Goal: Task Accomplishment & Management: Manage account settings

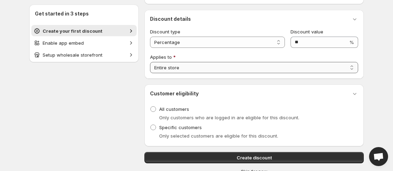
scroll to position [53, 0]
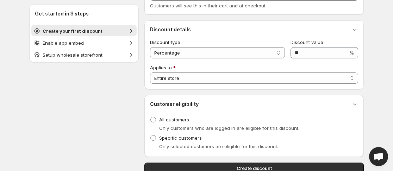
click at [126, 33] on div "Create your first discount" at bounding box center [83, 30] width 101 height 7
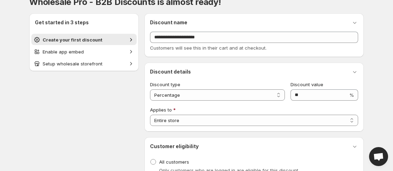
scroll to position [0, 0]
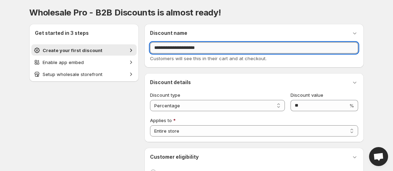
click at [218, 48] on input "**********" at bounding box center [254, 47] width 208 height 11
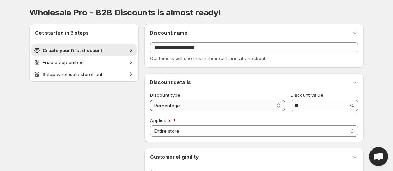
click at [279, 107] on select "**********" at bounding box center [217, 105] width 135 height 11
click at [150, 100] on select "**********" at bounding box center [217, 105] width 135 height 11
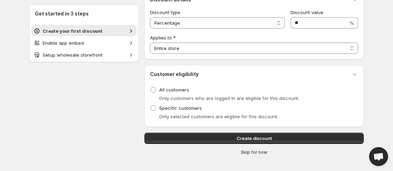
scroll to position [88, 0]
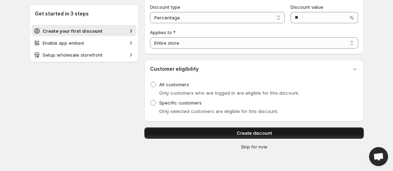
click at [252, 133] on span "Create discount" at bounding box center [253, 132] width 35 height 7
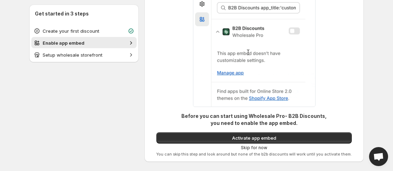
scroll to position [62, 0]
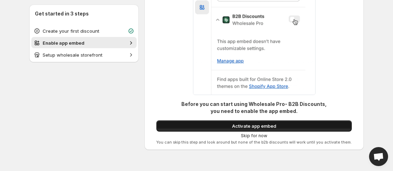
click at [242, 127] on span "Activate app embed" at bounding box center [254, 125] width 44 height 7
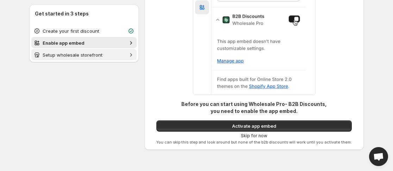
click at [100, 57] on span "Setup wholesale storefront" at bounding box center [73, 55] width 60 height 6
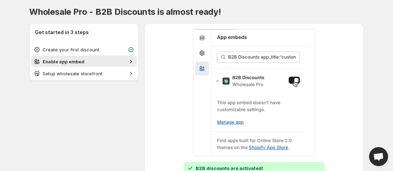
scroll to position [0, 0]
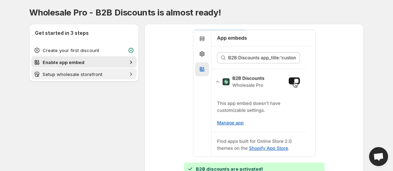
click at [125, 74] on span "Setup wholesale storefront" at bounding box center [84, 74] width 83 height 7
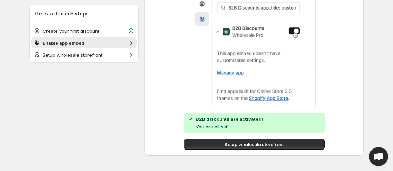
scroll to position [56, 0]
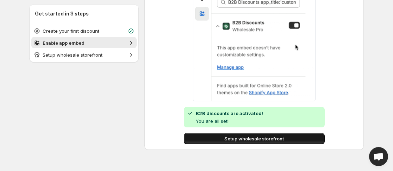
click at [269, 142] on span "Setup wholesale storefront" at bounding box center [253, 138] width 59 height 7
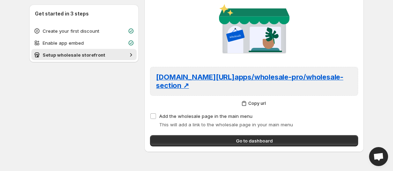
scroll to position [43, 0]
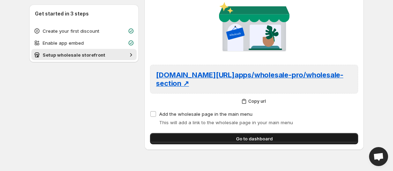
click at [264, 134] on button "Go to dashboard" at bounding box center [254, 138] width 208 height 11
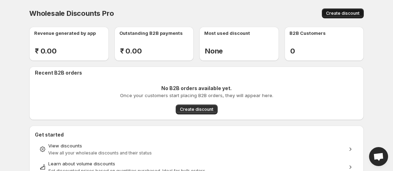
click at [352, 15] on span "Create discount" at bounding box center [342, 14] width 33 height 6
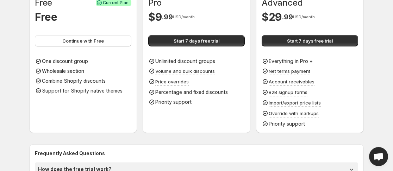
scroll to position [35, 0]
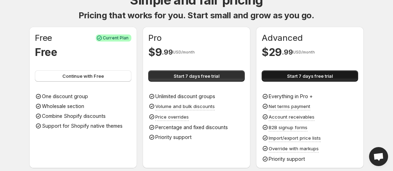
click at [315, 76] on span "Start 7 days free trial" at bounding box center [310, 75] width 46 height 7
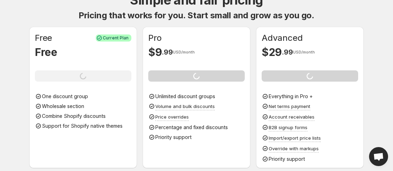
scroll to position [141, 0]
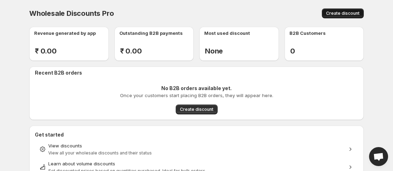
click at [337, 13] on span "Create discount" at bounding box center [342, 14] width 33 height 6
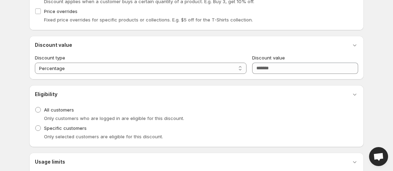
scroll to position [172, 0]
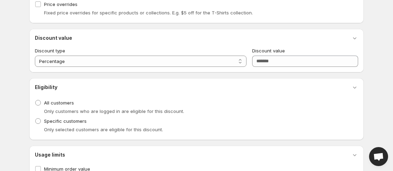
click at [100, 74] on div "**********" at bounding box center [196, 27] width 334 height 334
click at [103, 63] on select "**********" at bounding box center [140, 61] width 211 height 11
click at [88, 96] on div "Eligibility Discount eligibility All customers Only customers who are logged in…" at bounding box center [196, 109] width 323 height 51
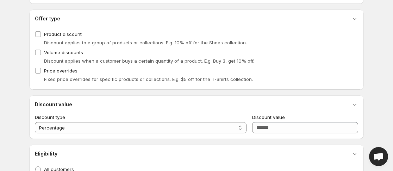
scroll to position [0, 0]
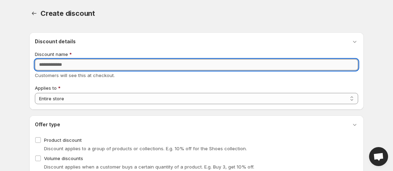
click at [74, 66] on input "Discount name" at bounding box center [196, 64] width 323 height 11
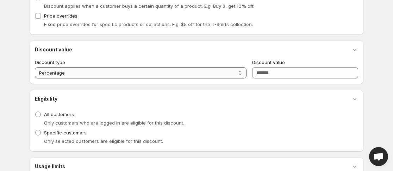
scroll to position [208, 0]
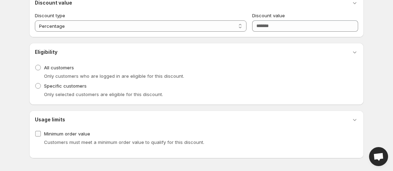
type input "***"
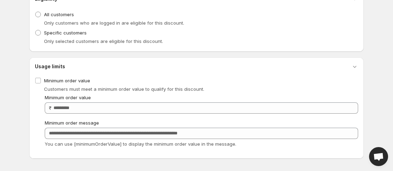
scroll to position [261, 0]
click at [41, 80] on span at bounding box center [38, 80] width 6 height 6
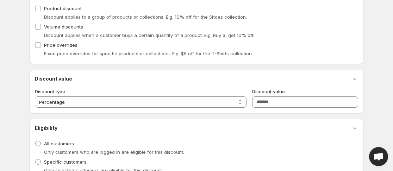
scroll to position [102, 0]
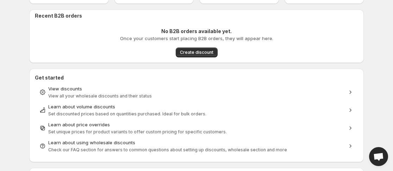
scroll to position [72, 0]
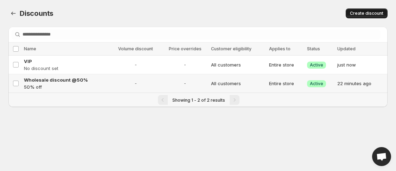
click at [366, 14] on span "Create discount" at bounding box center [366, 14] width 33 height 6
click at [363, 16] on span "Create discount" at bounding box center [366, 14] width 33 height 6
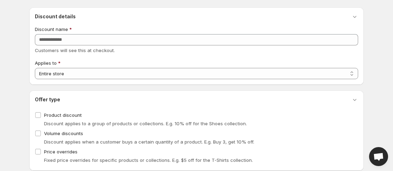
scroll to position [35, 0]
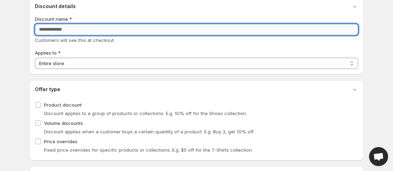
click at [58, 30] on input "Discount name" at bounding box center [196, 29] width 323 height 11
type input "*****"
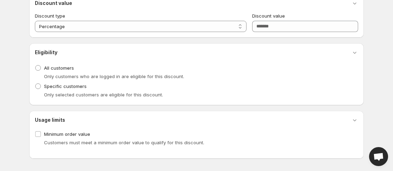
scroll to position [208, 0]
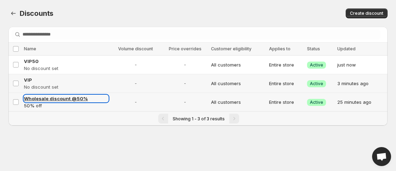
click at [43, 100] on span "Wholesale discount @50%" at bounding box center [56, 99] width 64 height 6
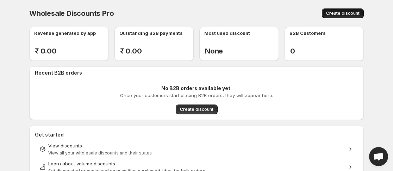
click at [344, 12] on span "Create discount" at bounding box center [342, 14] width 33 height 6
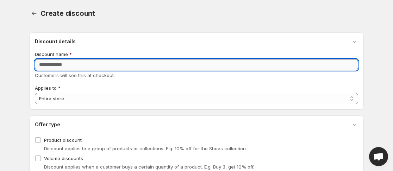
click at [91, 69] on input "Discount name" at bounding box center [196, 64] width 323 height 11
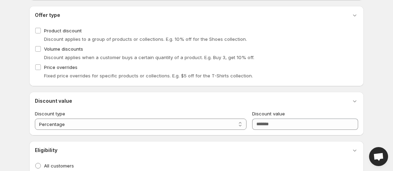
scroll to position [141, 0]
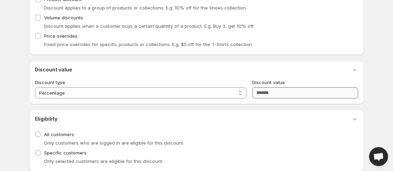
type input "*****"
click at [274, 95] on input "Discount value" at bounding box center [305, 92] width 106 height 11
click at [274, 93] on input "Discount value" at bounding box center [305, 92] width 106 height 11
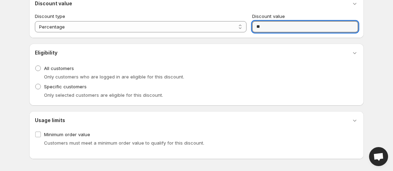
scroll to position [208, 0]
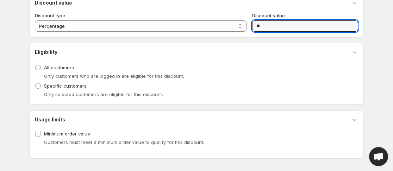
type input "**"
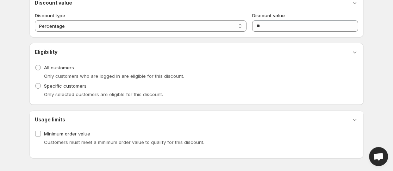
click at [56, 93] on span "Only selected customers are eligible for this discount." at bounding box center [103, 94] width 119 height 6
click at [38, 86] on span at bounding box center [38, 86] width 6 height 6
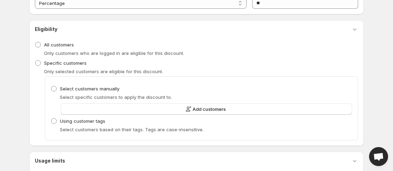
scroll to position [243, 0]
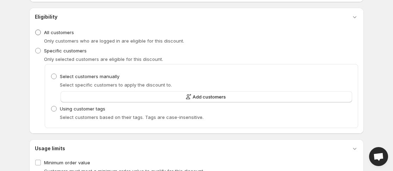
click at [39, 33] on span at bounding box center [38, 33] width 6 height 6
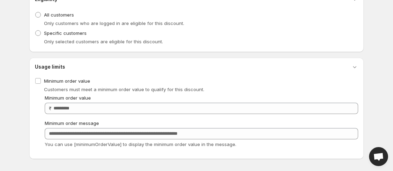
scroll to position [261, 0]
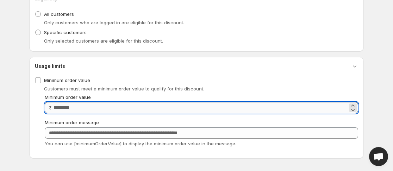
click at [93, 108] on input "Minimum order value" at bounding box center [200, 107] width 294 height 11
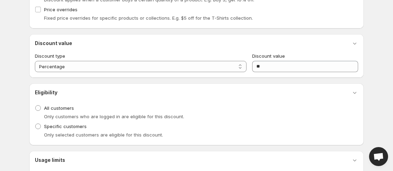
scroll to position [32, 0]
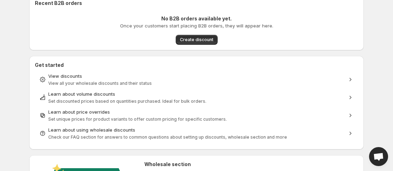
scroll to position [70, 0]
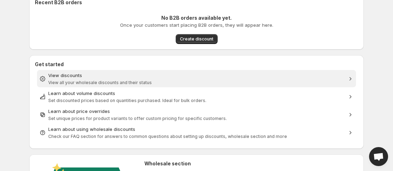
click at [98, 75] on div "View discounts" at bounding box center [196, 75] width 296 height 7
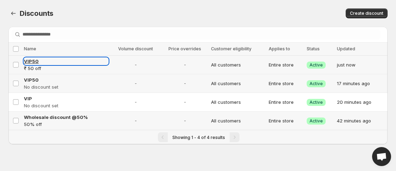
click at [29, 62] on span "VIP50" at bounding box center [31, 61] width 15 height 6
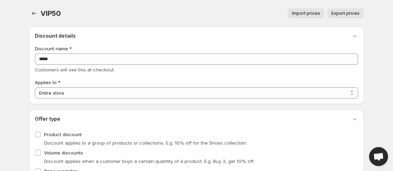
click at [222, 12] on div "Import prices Export prices" at bounding box center [216, 13] width 294 height 10
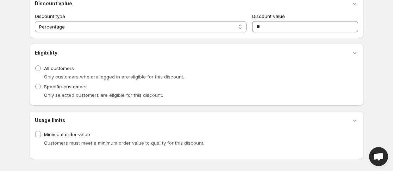
scroll to position [202, 0]
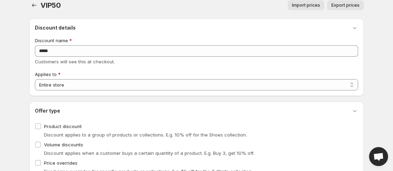
scroll to position [0, 0]
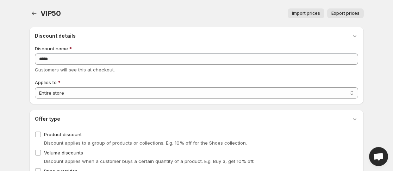
click at [299, 16] on button "Import prices" at bounding box center [305, 13] width 37 height 10
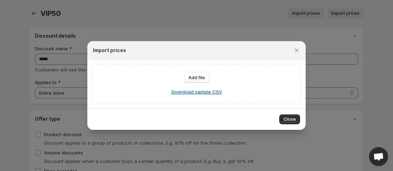
click at [285, 115] on button "Close" at bounding box center [289, 119] width 21 height 10
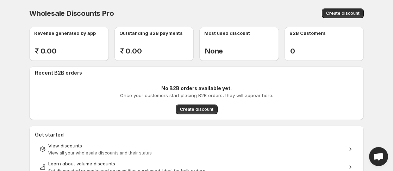
click at [56, 51] on h2 "₹ 0.00" at bounding box center [46, 51] width 22 height 8
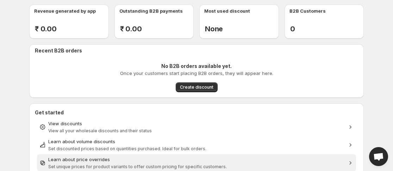
scroll to position [70, 0]
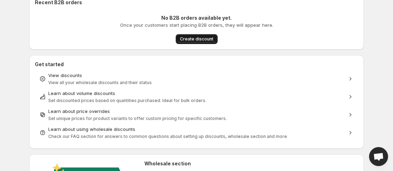
click at [199, 38] on span "Create discount" at bounding box center [196, 39] width 33 height 6
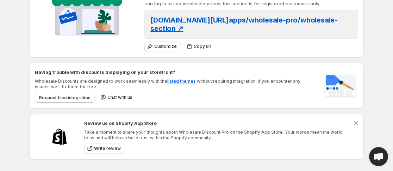
scroll to position [248, 0]
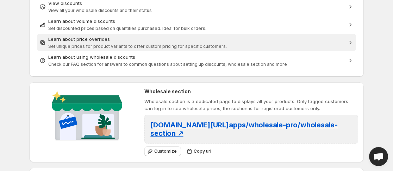
scroll to position [72, 0]
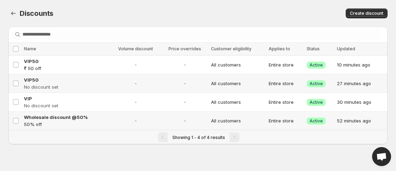
click at [378, 120] on td "52 minutes ago" at bounding box center [361, 121] width 53 height 19
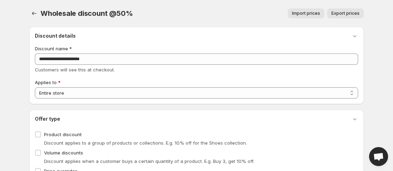
click at [236, 9] on div "Import prices Export prices" at bounding box center [252, 13] width 222 height 10
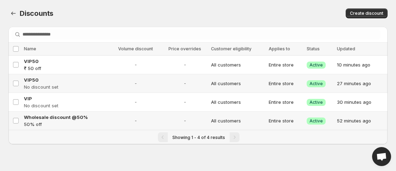
drag, startPoint x: 97, startPoint y: 119, endPoint x: 89, endPoint y: 141, distance: 23.9
click at [89, 141] on div "Showing 1 - 4 of 4 results" at bounding box center [199, 137] width 372 height 10
click at [19, 121] on td "Select discount" at bounding box center [14, 121] width 13 height 19
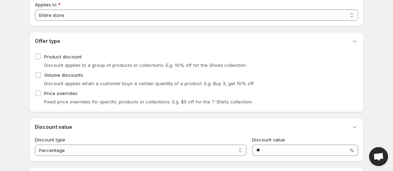
scroll to position [70, 0]
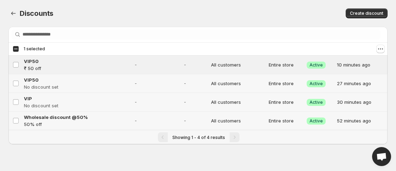
click at [11, 105] on td "Select discount" at bounding box center [14, 102] width 13 height 19
click at [381, 50] on icon "Actions" at bounding box center [380, 48] width 7 height 7
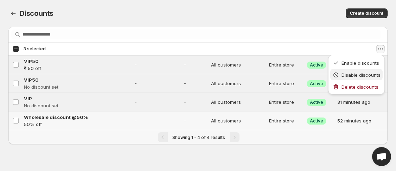
click at [362, 74] on span "Disable discounts" at bounding box center [361, 75] width 39 height 6
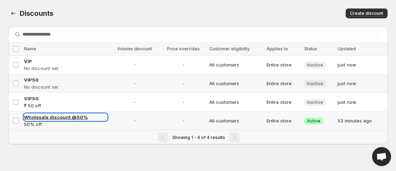
click at [51, 119] on span "Wholesale discount @50%" at bounding box center [56, 117] width 64 height 6
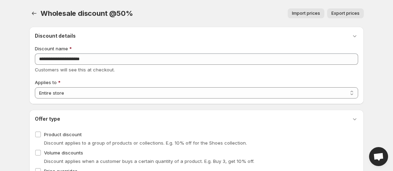
click at [202, 9] on div "Import prices Export prices" at bounding box center [252, 13] width 222 height 10
click at [262, 1] on div "Wholesale discount @50%. This page is ready Wholesale discount @50% Import pric…" at bounding box center [196, 13] width 334 height 27
click at [373, 71] on body "Home Discounts B2B Registration Forms Net Terms Account Receivables Manual orde…" at bounding box center [196, 85] width 393 height 171
drag, startPoint x: 373, startPoint y: 66, endPoint x: 206, endPoint y: 11, distance: 175.4
click at [206, 10] on div "Import prices Export prices" at bounding box center [252, 13] width 222 height 10
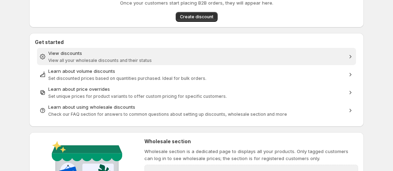
scroll to position [106, 0]
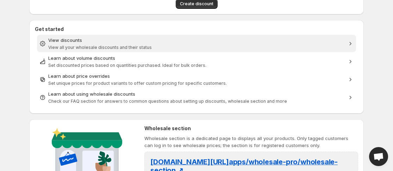
click at [96, 42] on div "View discounts" at bounding box center [196, 40] width 296 height 7
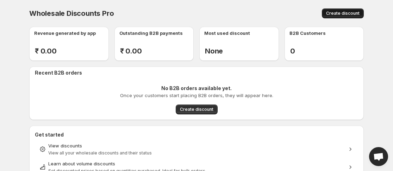
click at [340, 12] on span "Create discount" at bounding box center [342, 14] width 33 height 6
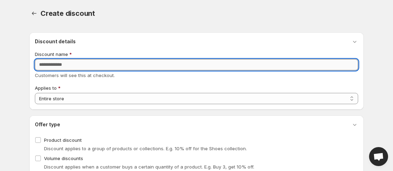
click at [75, 64] on input "Discount name" at bounding box center [196, 64] width 323 height 11
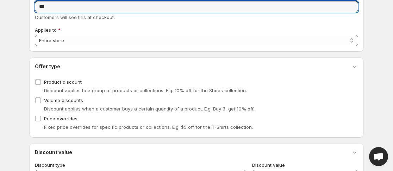
scroll to position [70, 0]
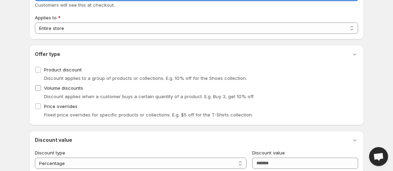
type input "***"
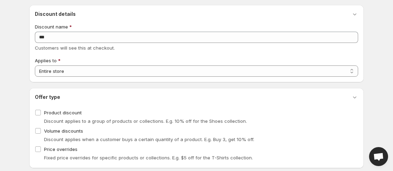
scroll to position [39, 0]
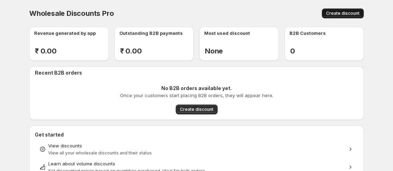
click at [347, 16] on button "Create discount" at bounding box center [343, 13] width 42 height 10
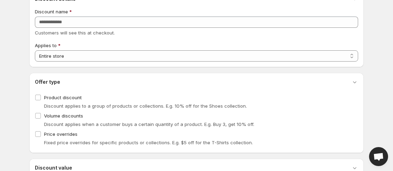
scroll to position [106, 0]
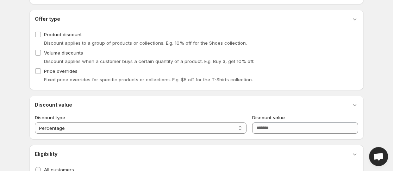
click at [74, 61] on span "Discount applies when a customer buys a certain quantity of a product. E.g. Buy…" at bounding box center [149, 61] width 210 height 6
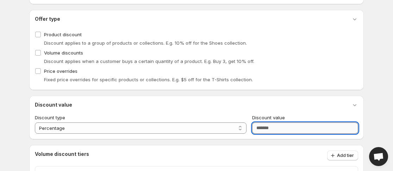
click at [282, 131] on input "Discount value" at bounding box center [305, 127] width 106 height 11
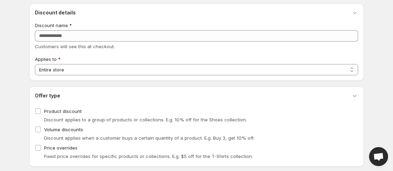
scroll to position [0, 0]
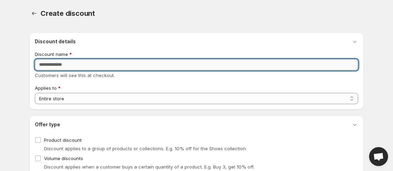
click at [71, 66] on input "Discount name" at bounding box center [196, 64] width 323 height 11
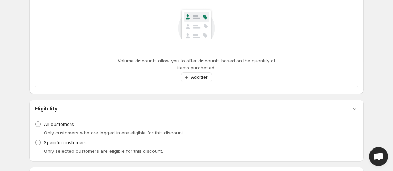
scroll to position [335, 0]
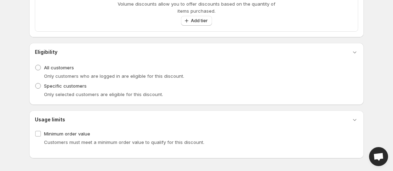
type input "*****"
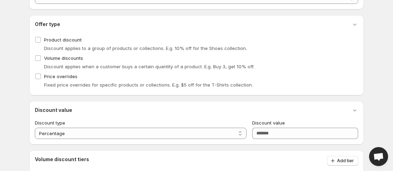
scroll to position [0, 0]
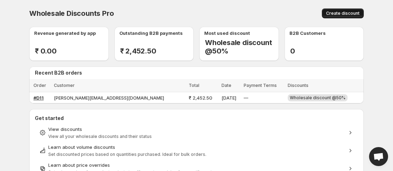
click at [336, 15] on span "Create discount" at bounding box center [342, 14] width 33 height 6
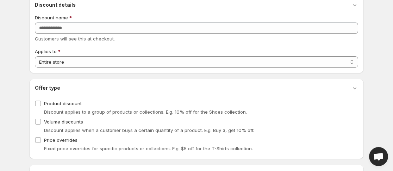
scroll to position [70, 0]
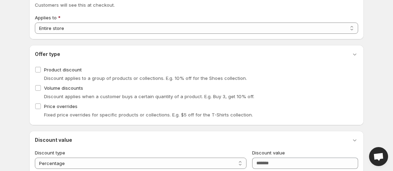
click at [89, 83] on li "Product discount Discount applies to a group of products or collections. E.g. 1…" at bounding box center [196, 74] width 323 height 18
click at [45, 87] on span "Volume discounts" at bounding box center [63, 88] width 39 height 6
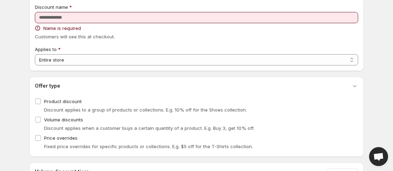
scroll to position [35, 0]
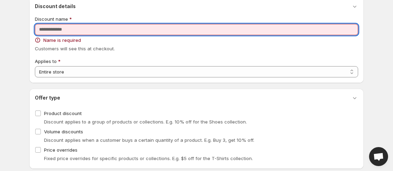
click at [61, 30] on input "Discount name" at bounding box center [196, 29] width 323 height 11
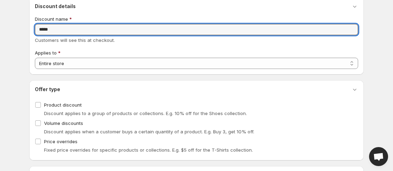
type input "*****"
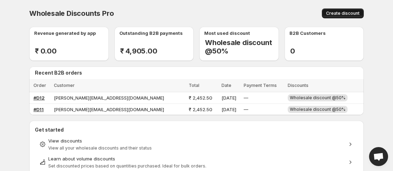
click at [351, 11] on button "Create discount" at bounding box center [343, 13] width 42 height 10
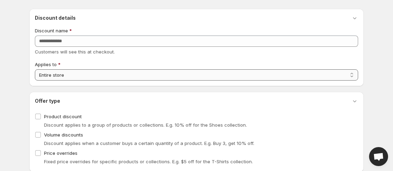
scroll to position [35, 0]
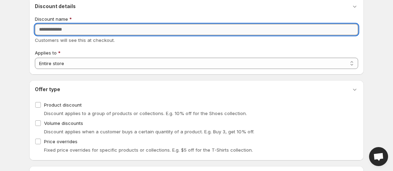
click at [106, 29] on input "Discount name" at bounding box center [196, 29] width 323 height 11
type input "******"
click at [86, 136] on li "Volume discounts Discount applies when a customer buys a certain quantity of a …" at bounding box center [196, 127] width 323 height 18
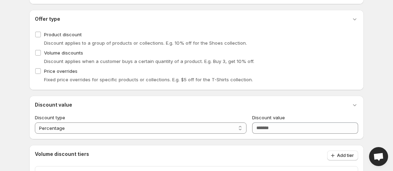
scroll to position [141, 0]
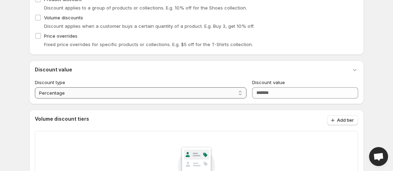
click at [240, 94] on select "**********" at bounding box center [140, 92] width 211 height 11
select select "*****"
click at [35, 87] on select "**********" at bounding box center [140, 92] width 211 height 11
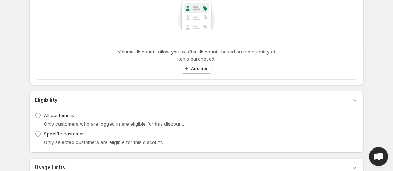
scroll to position [335, 0]
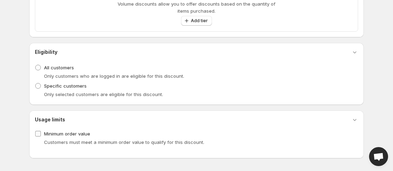
click at [39, 129] on label "Minimum order value" at bounding box center [62, 134] width 55 height 10
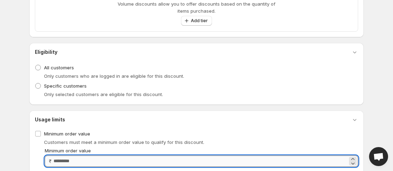
click at [88, 160] on input "Minimum order value" at bounding box center [200, 161] width 294 height 11
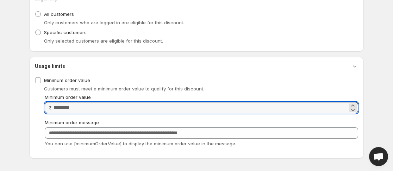
type input "***"
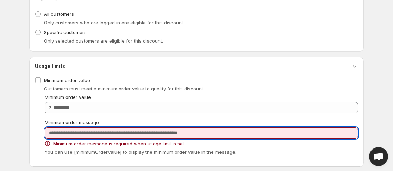
click at [84, 133] on input "Minimum order message" at bounding box center [201, 132] width 313 height 11
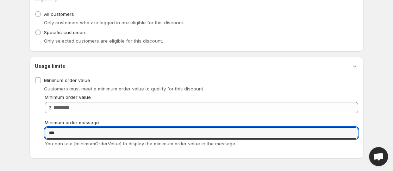
type input "***"
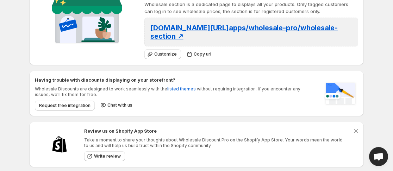
scroll to position [141, 0]
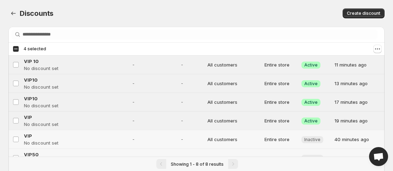
click at [20, 136] on td "Select discount" at bounding box center [14, 139] width 13 height 19
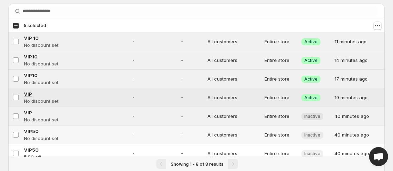
scroll to position [48, 0]
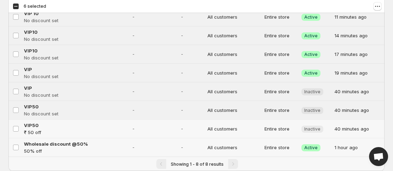
click at [19, 125] on td "Select discount" at bounding box center [14, 129] width 13 height 19
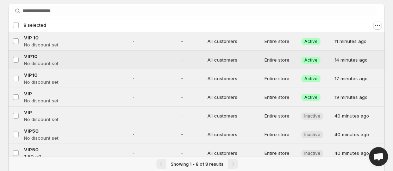
scroll to position [0, 0]
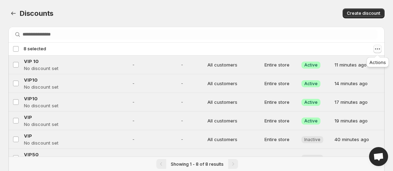
click at [379, 47] on icon "Actions" at bounding box center [377, 48] width 7 height 7
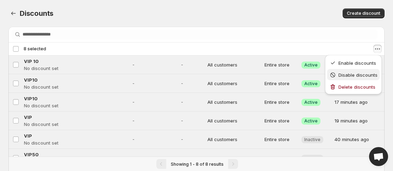
click at [355, 70] on button "Disable discounts" at bounding box center [353, 74] width 52 height 11
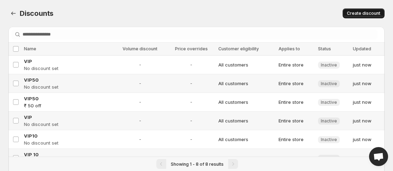
click at [357, 12] on span "Create discount" at bounding box center [363, 14] width 33 height 6
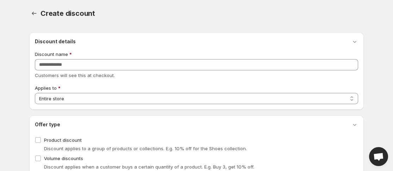
scroll to position [70, 0]
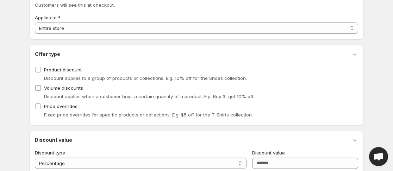
click at [35, 91] on span at bounding box center [38, 88] width 6 height 6
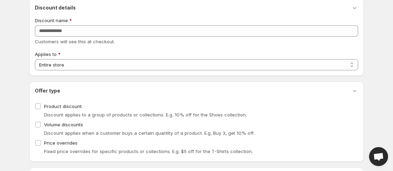
scroll to position [0, 0]
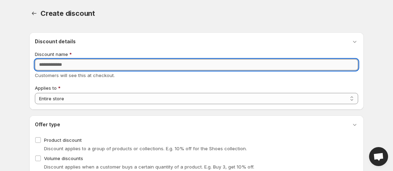
click at [92, 68] on input "Discount name" at bounding box center [196, 64] width 323 height 11
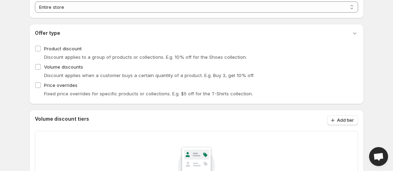
scroll to position [35, 0]
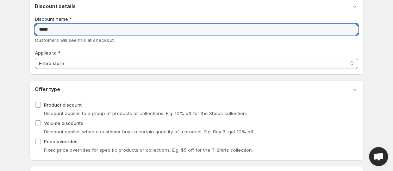
type input "*****"
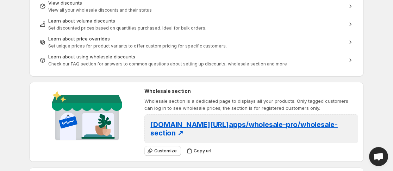
scroll to position [126, 0]
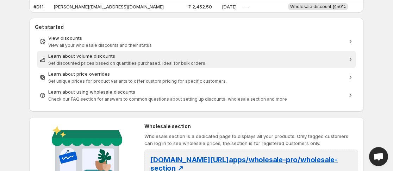
click at [146, 61] on span "Set discounted prices based on quantities purchased. Ideal for bulk orders." at bounding box center [127, 63] width 158 height 5
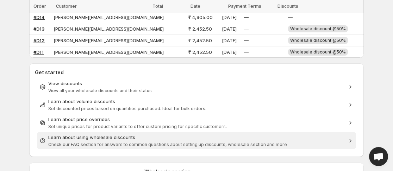
scroll to position [0, 0]
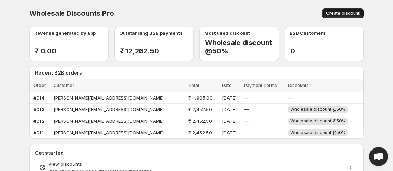
click at [348, 13] on span "Create discount" at bounding box center [342, 14] width 33 height 6
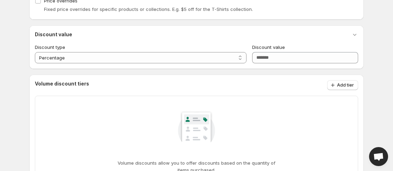
scroll to position [211, 0]
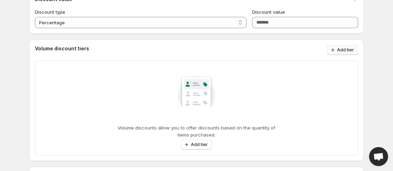
click at [338, 49] on span "Add tier" at bounding box center [345, 50] width 17 height 6
select select "**********"
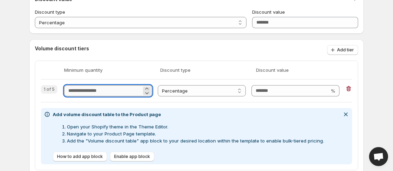
click at [100, 93] on input "Quantity" at bounding box center [102, 90] width 77 height 11
click at [147, 93] on icon at bounding box center [146, 92] width 7 height 7
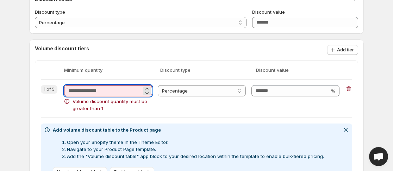
click at [100, 93] on input "**" at bounding box center [102, 90] width 77 height 11
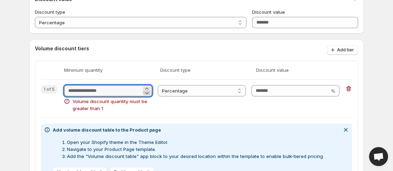
click at [146, 89] on icon at bounding box center [146, 92] width 7 height 7
click at [147, 88] on icon at bounding box center [146, 89] width 3 height 2
click at [147, 89] on icon at bounding box center [146, 88] width 7 height 7
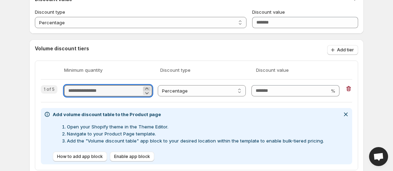
click at [147, 89] on icon at bounding box center [146, 88] width 7 height 7
type input "*"
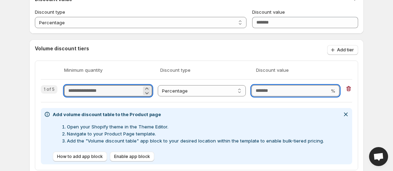
click at [270, 89] on input "Discount value" at bounding box center [290, 90] width 78 height 11
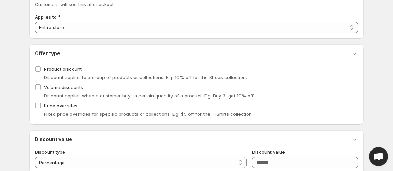
scroll to position [70, 0]
type input "**"
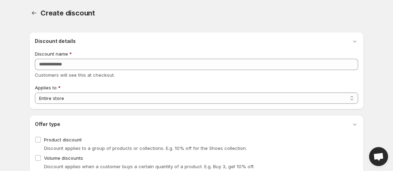
scroll to position [0, 0]
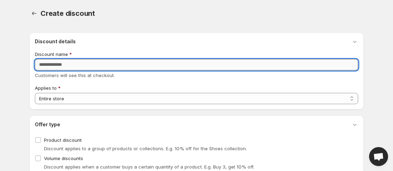
click at [69, 62] on input "Discount name" at bounding box center [196, 64] width 323 height 11
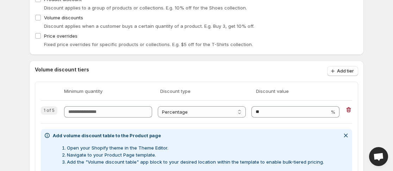
scroll to position [176, 0]
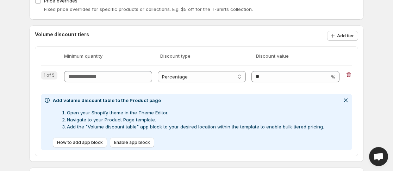
type input "*****"
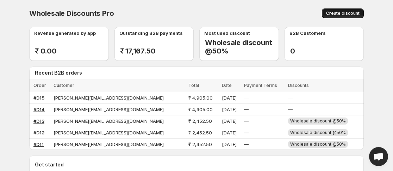
click at [342, 9] on button "Create discount" at bounding box center [343, 13] width 42 height 10
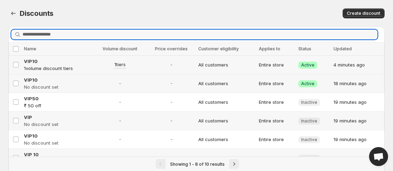
click at [19, 68] on td "Select discount" at bounding box center [14, 65] width 13 height 19
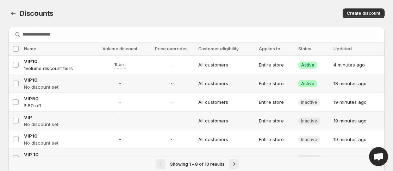
select select "**********"
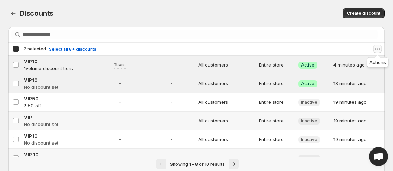
click at [377, 47] on icon "Actions" at bounding box center [377, 48] width 7 height 7
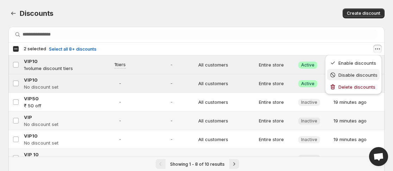
click at [345, 76] on span "Disable discounts" at bounding box center [357, 75] width 39 height 6
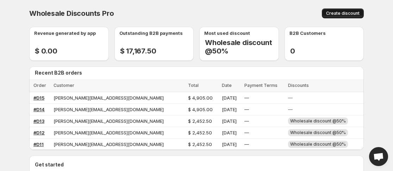
click at [339, 18] on button "Create discount" at bounding box center [343, 13] width 42 height 10
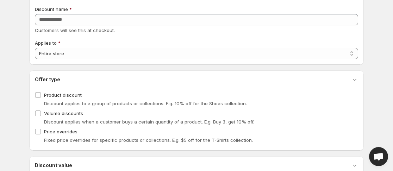
scroll to position [70, 0]
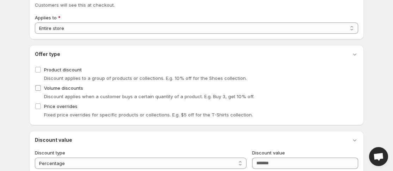
click at [45, 91] on label "Volume discounts" at bounding box center [59, 88] width 48 height 10
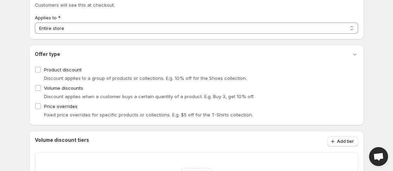
scroll to position [0, 0]
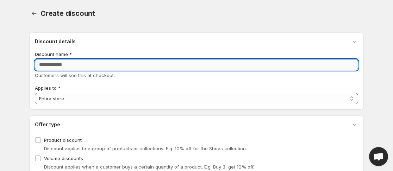
click at [47, 64] on input "Discount name" at bounding box center [196, 64] width 323 height 11
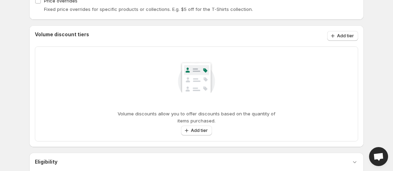
scroll to position [211, 0]
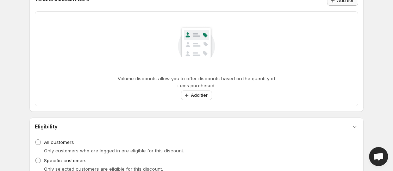
type input "***"
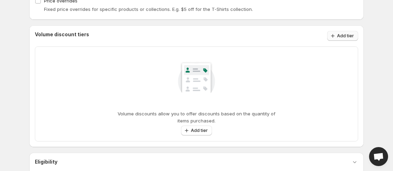
click at [342, 38] on span "Add tier" at bounding box center [345, 36] width 17 height 6
select select "**********"
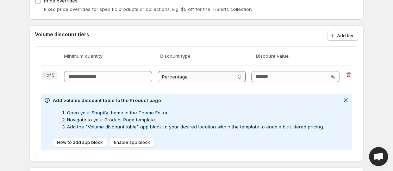
click at [216, 79] on select "**********" at bounding box center [202, 76] width 88 height 11
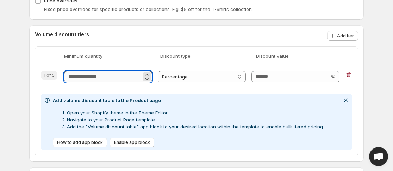
click at [116, 73] on input "Quantity" at bounding box center [102, 76] width 77 height 11
click at [147, 75] on icon at bounding box center [146, 74] width 7 height 7
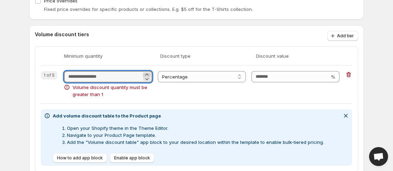
click at [147, 75] on icon at bounding box center [146, 74] width 7 height 7
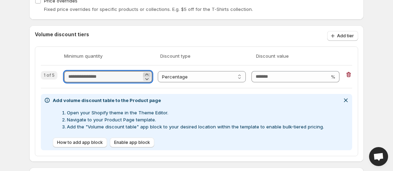
click at [147, 75] on icon at bounding box center [146, 74] width 7 height 7
type input "*"
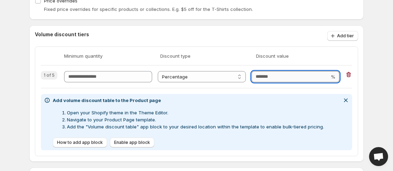
click at [276, 76] on input "Discount value" at bounding box center [290, 76] width 78 height 11
type input "**"
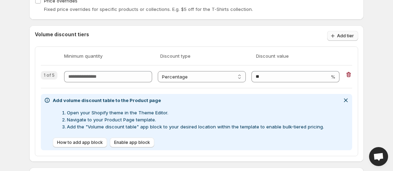
click at [351, 31] on button "Add tier" at bounding box center [342, 36] width 31 height 10
select select "**********"
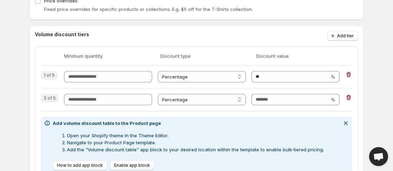
click at [102, 107] on div "**********" at bounding box center [196, 102] width 311 height 17
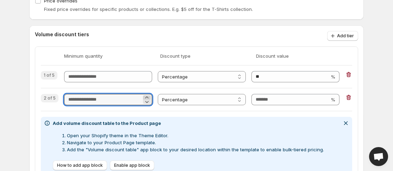
click at [147, 97] on icon at bounding box center [146, 97] width 3 height 2
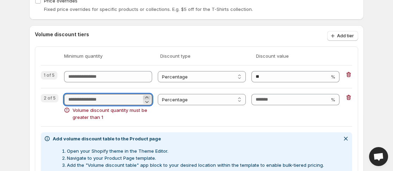
click at [147, 97] on icon at bounding box center [146, 97] width 3 height 2
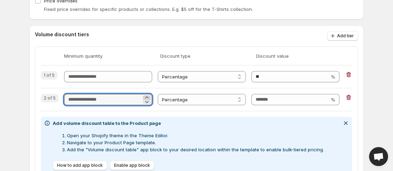
click at [147, 97] on icon at bounding box center [146, 97] width 3 height 2
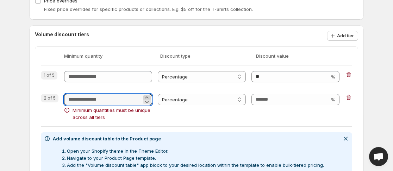
click at [147, 97] on icon at bounding box center [146, 97] width 3 height 2
type input "*"
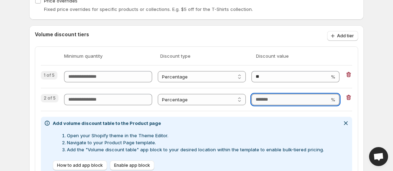
click at [280, 101] on input "Discount value" at bounding box center [290, 99] width 78 height 11
type input "**"
click at [343, 36] on span "Add tier" at bounding box center [345, 36] width 17 height 6
select select "**********"
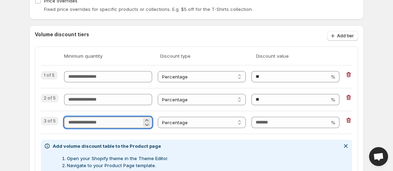
click at [94, 122] on input "Quantity" at bounding box center [102, 122] width 77 height 11
click at [147, 120] on icon at bounding box center [146, 120] width 3 height 2
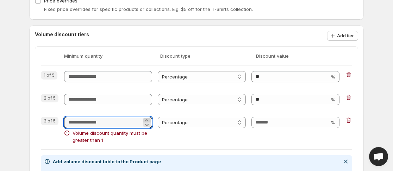
click at [147, 120] on icon at bounding box center [146, 120] width 3 height 2
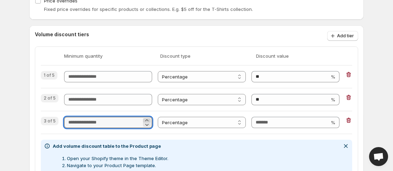
click at [147, 120] on icon at bounding box center [146, 120] width 3 height 2
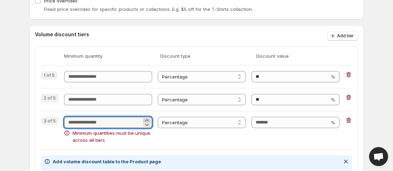
click at [147, 120] on icon at bounding box center [146, 120] width 3 height 2
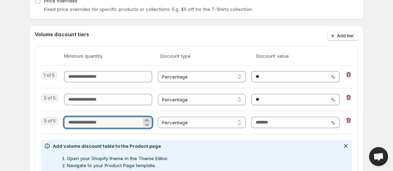
click at [147, 120] on icon at bounding box center [146, 120] width 3 height 2
type input "*"
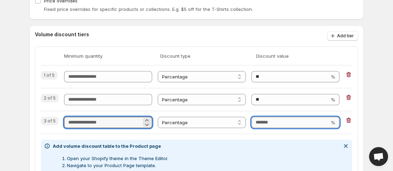
click at [315, 125] on input "Discount value" at bounding box center [290, 122] width 78 height 11
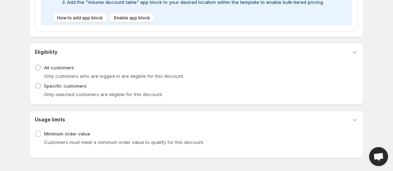
scroll to position [205, 0]
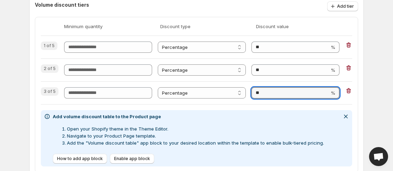
type input "**"
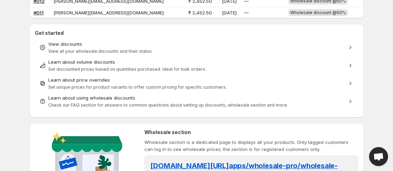
scroll to position [176, 0]
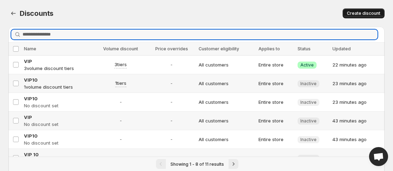
click at [370, 15] on span "Create discount" at bounding box center [363, 14] width 33 height 6
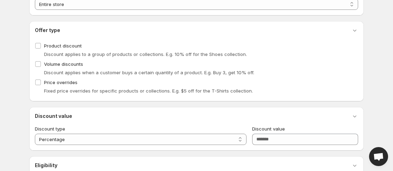
scroll to position [106, 0]
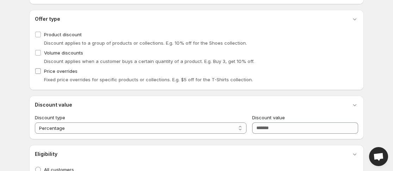
click at [41, 69] on span at bounding box center [38, 71] width 6 height 6
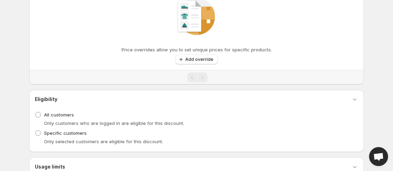
scroll to position [231, 0]
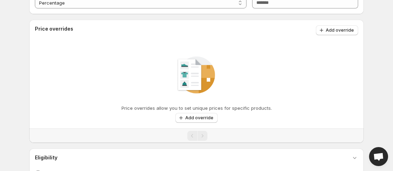
click at [342, 20] on div "Price overrides Add override" at bounding box center [196, 30] width 334 height 21
click at [341, 31] on span "Add override" at bounding box center [339, 30] width 28 height 6
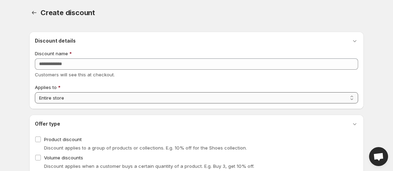
scroll to position [0, 0]
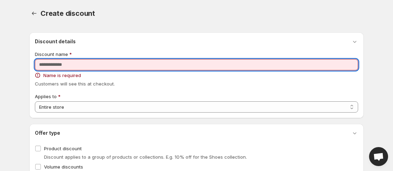
click at [81, 64] on input "Discount name" at bounding box center [196, 64] width 323 height 11
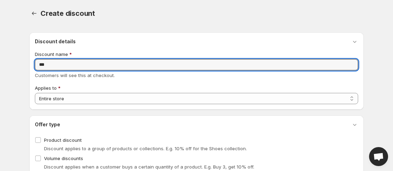
type input "***"
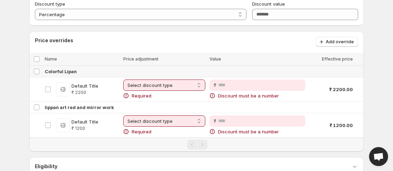
scroll to position [211, 0]
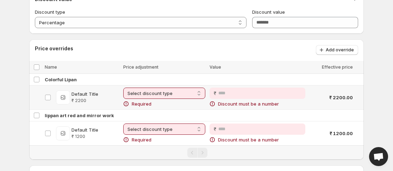
click at [194, 91] on select "**********" at bounding box center [164, 93] width 82 height 11
select select "**********"
click at [123, 92] on select "**********" at bounding box center [164, 93] width 82 height 11
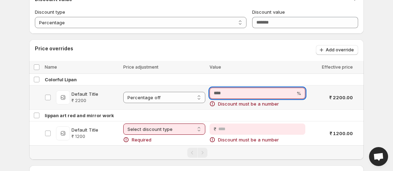
click at [217, 93] on input "Price" at bounding box center [251, 93] width 85 height 11
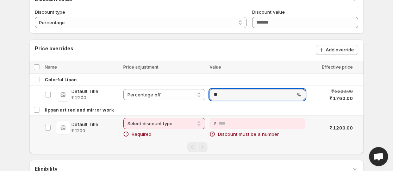
type input "**"
click at [196, 125] on select "**********" at bounding box center [164, 123] width 82 height 11
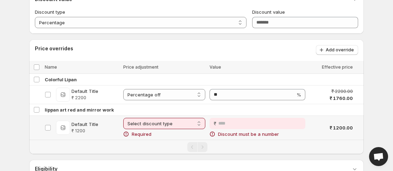
select select "**********"
click at [126, 122] on select "**********" at bounding box center [164, 123] width 82 height 11
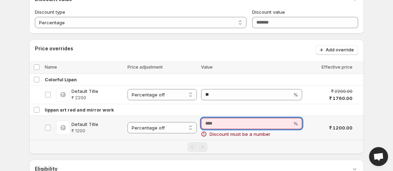
click at [235, 124] on input "Price" at bounding box center [246, 123] width 91 height 11
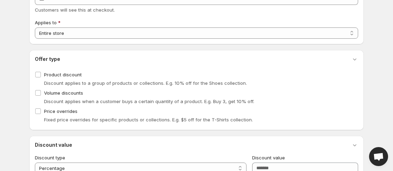
scroll to position [76, 0]
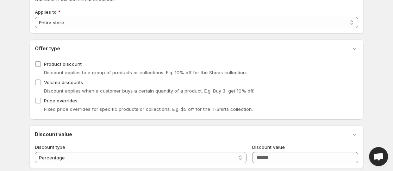
type input "**"
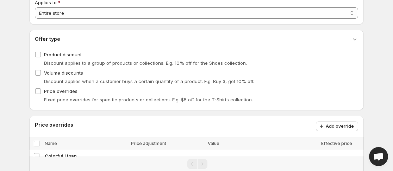
scroll to position [35, 0]
